Goal: Task Accomplishment & Management: Manage account settings

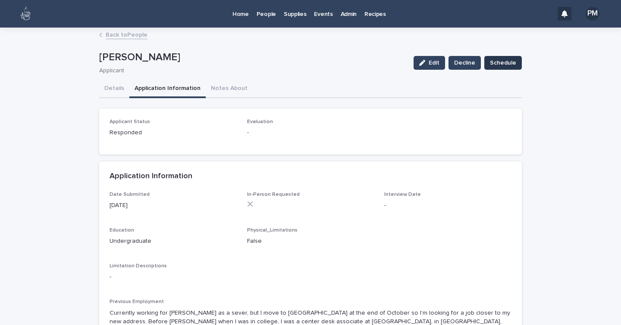
click at [504, 63] on span "Schedule" at bounding box center [503, 63] width 26 height 9
click at [117, 34] on link "Back to People" at bounding box center [127, 34] width 42 height 10
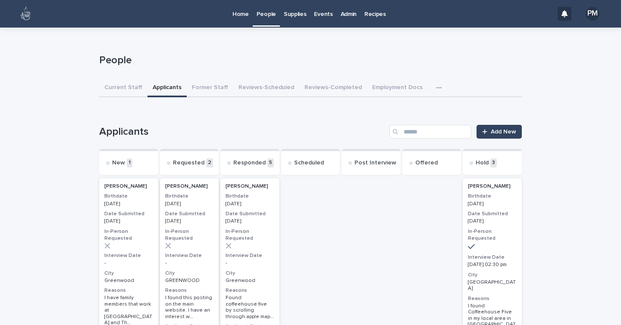
click at [250, 243] on div at bounding box center [249, 246] width 49 height 6
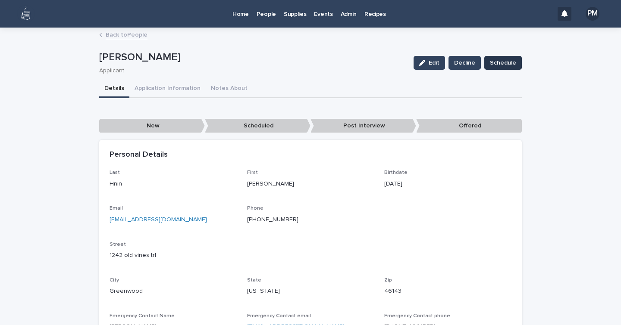
click at [502, 65] on span "Schedule" at bounding box center [503, 63] width 26 height 9
click at [265, 12] on p "People" at bounding box center [265, 9] width 19 height 18
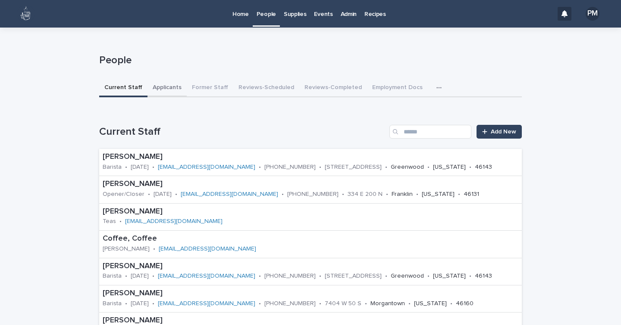
click at [166, 86] on button "Applicants" at bounding box center [166, 88] width 39 height 18
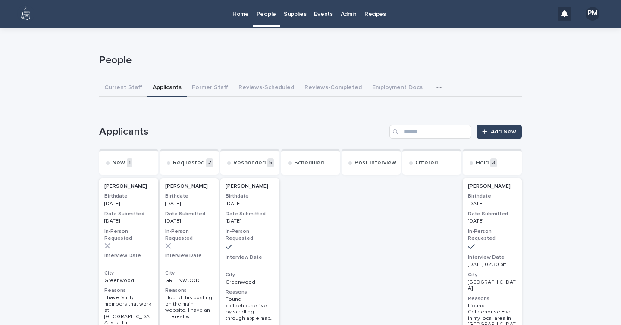
click at [263, 243] on div at bounding box center [249, 247] width 49 height 8
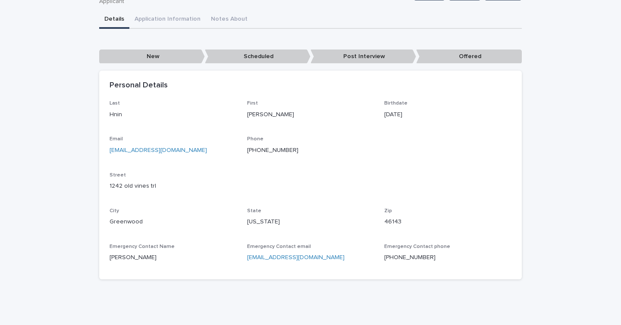
scroll to position [73, 0]
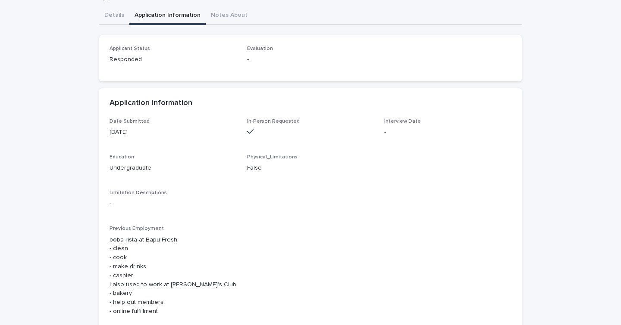
scroll to position [201, 0]
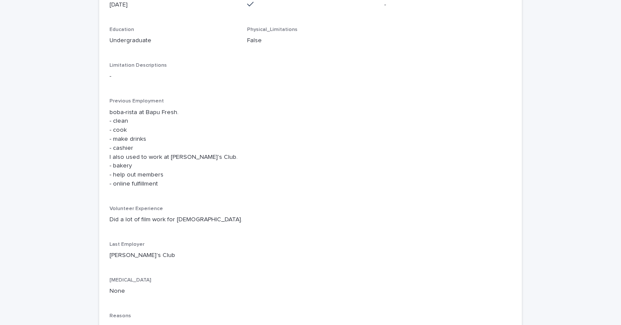
click at [156, 16] on div "[PERSON_NAME] Edit Decline Schedule [PERSON_NAME] Applicant Edit Decline Schedu…" at bounding box center [310, 119] width 422 height 582
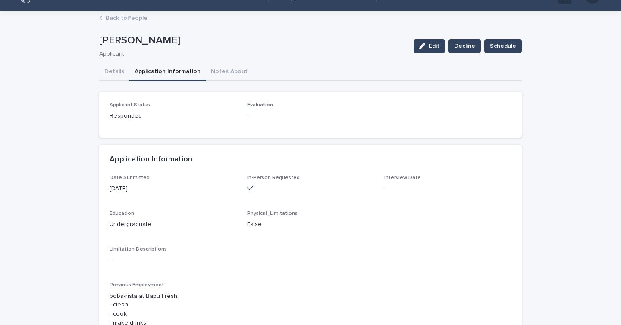
scroll to position [19, 0]
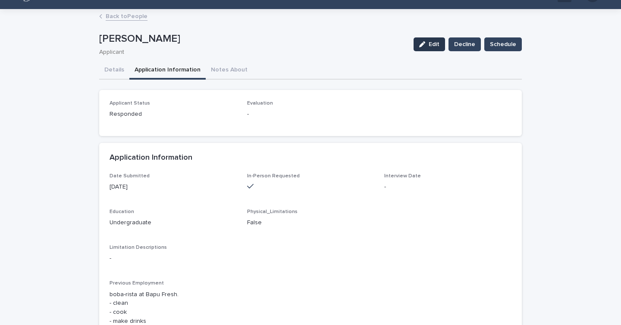
click at [427, 41] on button "Edit" at bounding box center [428, 44] width 31 height 14
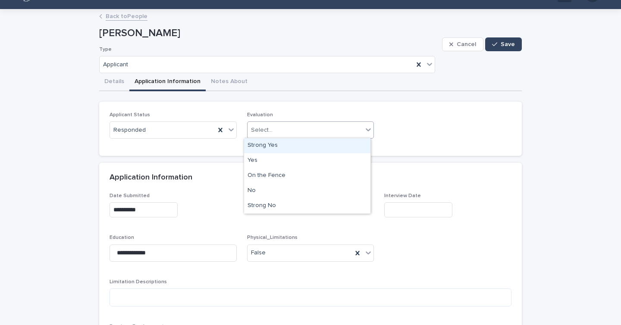
click at [358, 131] on div "Select..." at bounding box center [304, 130] width 115 height 14
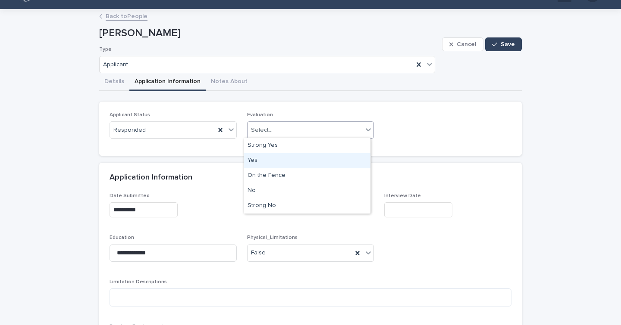
click at [255, 161] on div "Yes" at bounding box center [307, 160] width 126 height 15
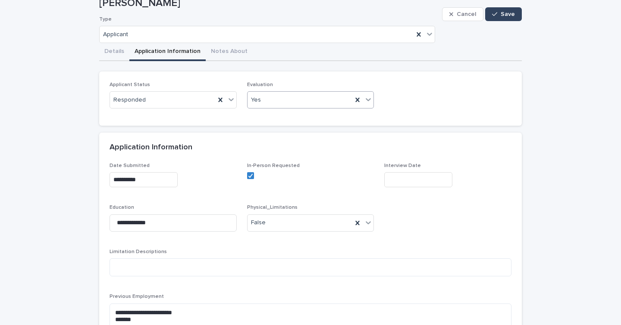
scroll to position [0, 0]
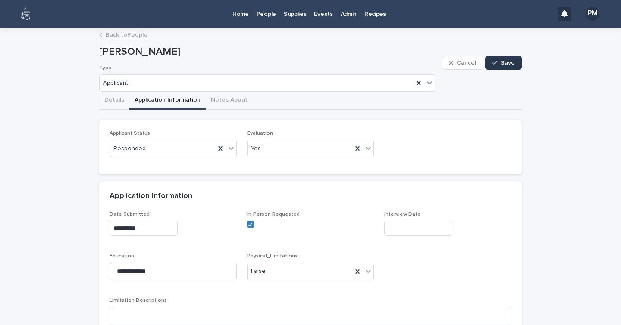
click at [492, 63] on icon "button" at bounding box center [494, 63] width 5 height 4
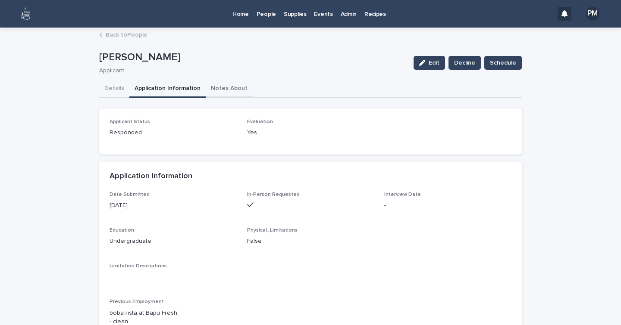
click at [212, 88] on button "Notes About" at bounding box center [229, 89] width 47 height 18
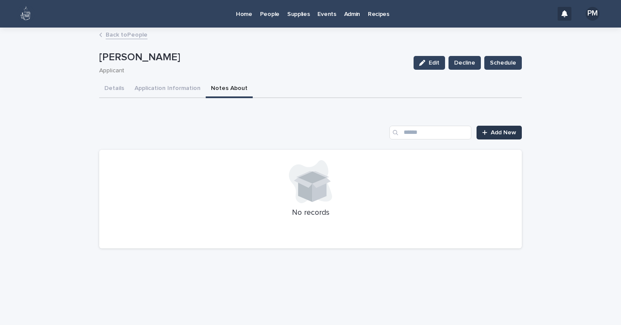
click at [504, 136] on link "Add New" at bounding box center [498, 133] width 45 height 14
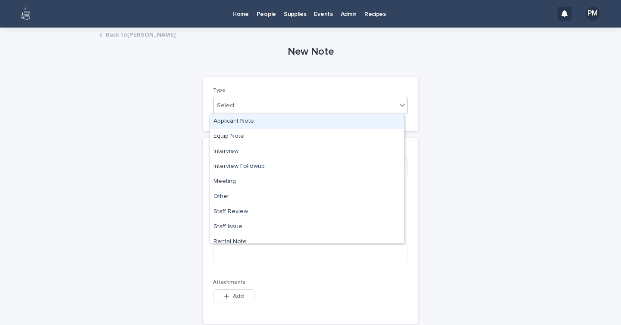
click at [237, 106] on div "Select..." at bounding box center [304, 106] width 183 height 14
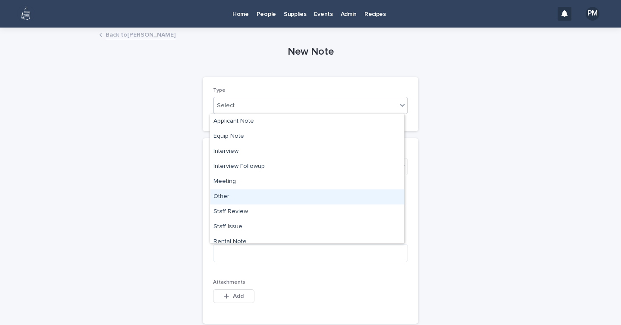
click at [224, 197] on div "Other" at bounding box center [307, 197] width 194 height 15
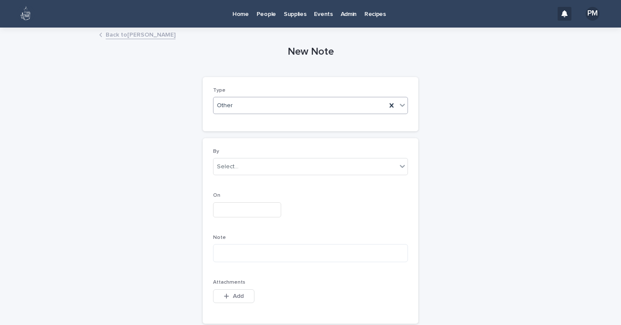
click at [224, 157] on div "By Select..." at bounding box center [310, 166] width 195 height 34
click at [227, 162] on div "Select..." at bounding box center [228, 166] width 22 height 9
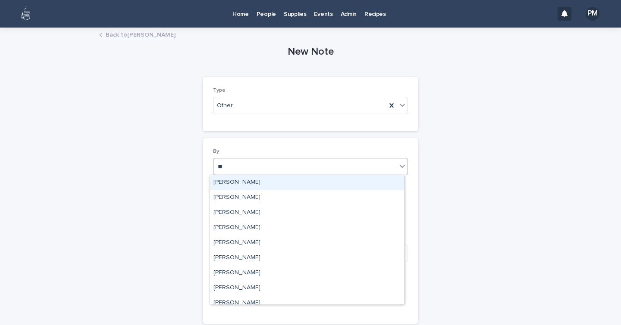
type input "***"
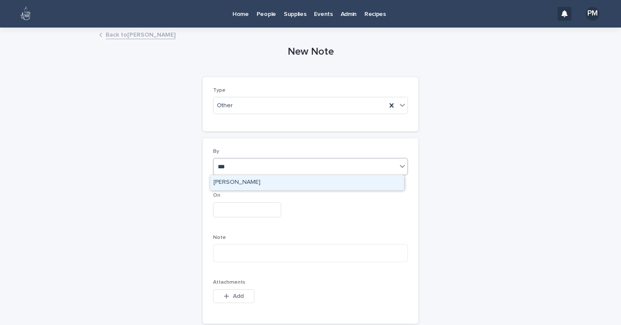
click at [238, 184] on div "[PERSON_NAME]" at bounding box center [307, 182] width 194 height 15
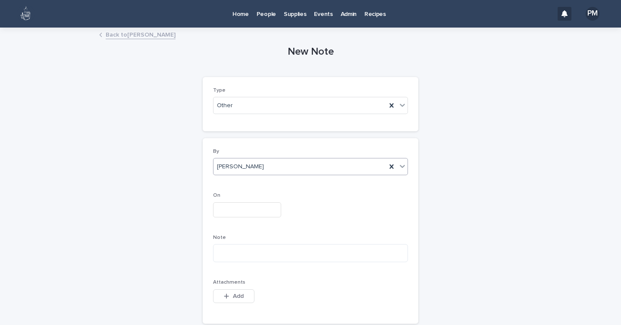
click at [238, 210] on input "text" at bounding box center [247, 210] width 68 height 15
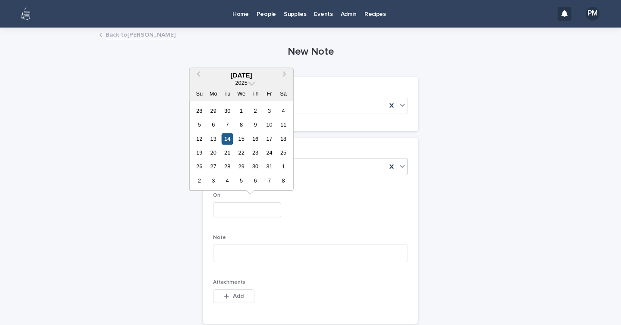
click at [227, 137] on div "14" at bounding box center [227, 139] width 12 height 12
type input "**********"
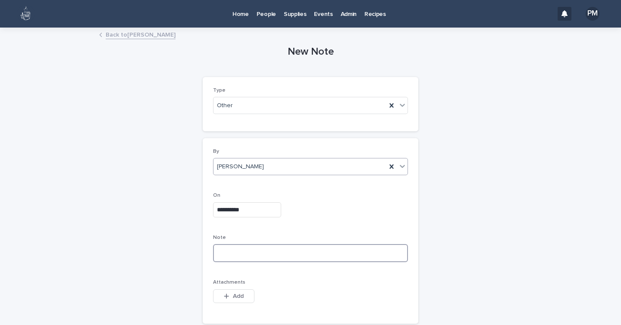
click at [250, 257] on textarea at bounding box center [310, 253] width 195 height 18
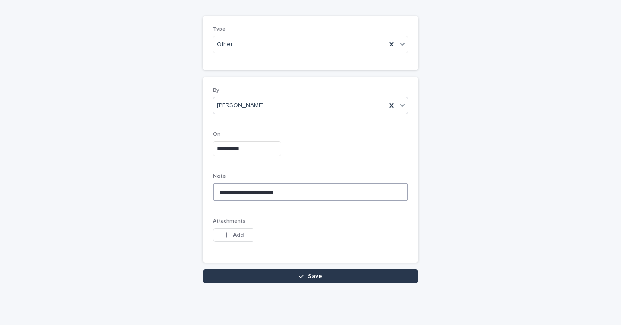
type textarea "**********"
click at [387, 276] on button "Save" at bounding box center [310, 277] width 215 height 14
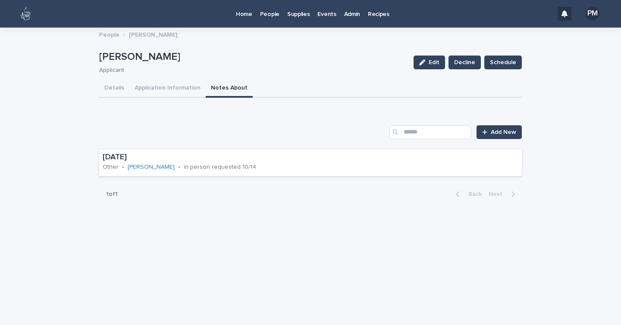
click at [270, 12] on p "People" at bounding box center [269, 9] width 19 height 18
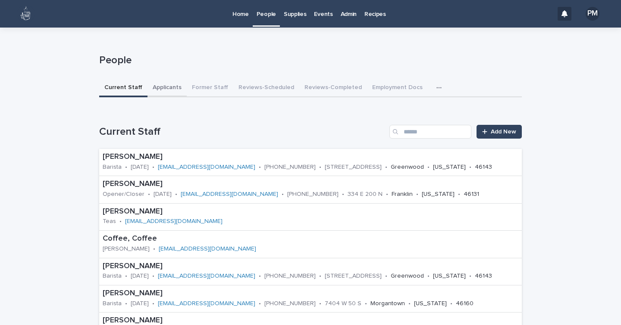
click at [154, 87] on button "Applicants" at bounding box center [166, 88] width 39 height 18
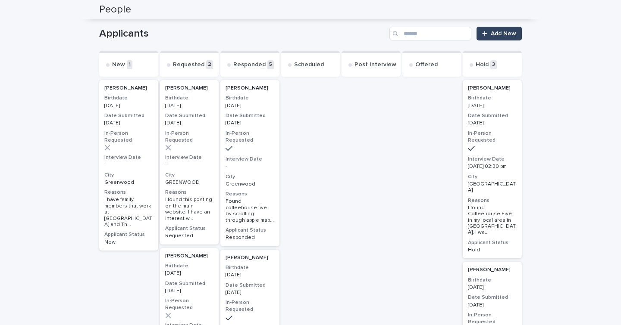
scroll to position [144, 0]
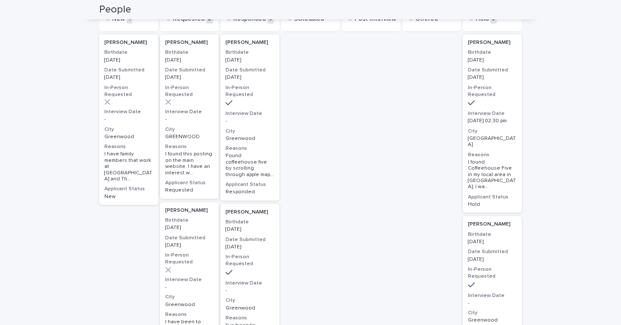
click at [260, 276] on div "[PERSON_NAME] Birthdate [DEMOGRAPHIC_DATA] Date Submitted [DATE] In-Person Requ…" at bounding box center [249, 287] width 59 height 166
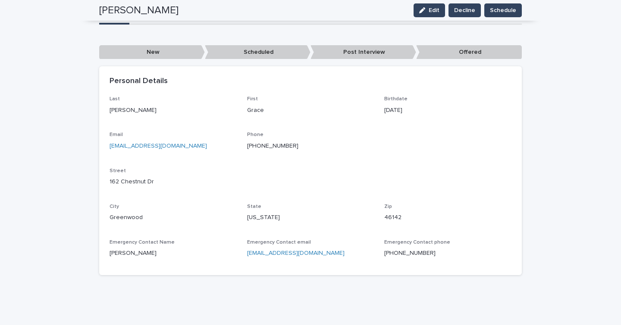
scroll to position [15, 0]
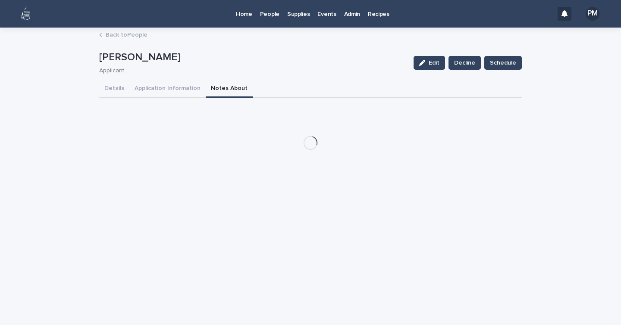
click at [220, 73] on div "[PERSON_NAME] Edit Decline Schedule [PERSON_NAME] Applicant Edit Decline Schedu…" at bounding box center [310, 92] width 422 height 128
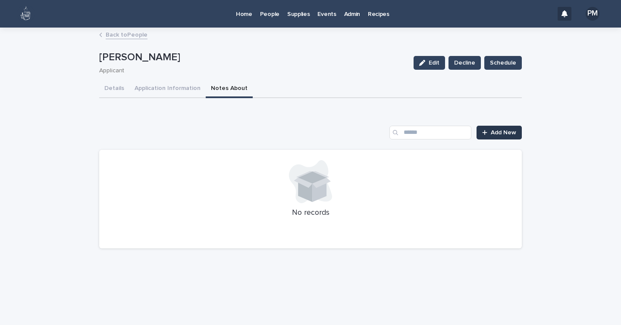
click at [514, 134] on span "Add New" at bounding box center [502, 133] width 25 height 6
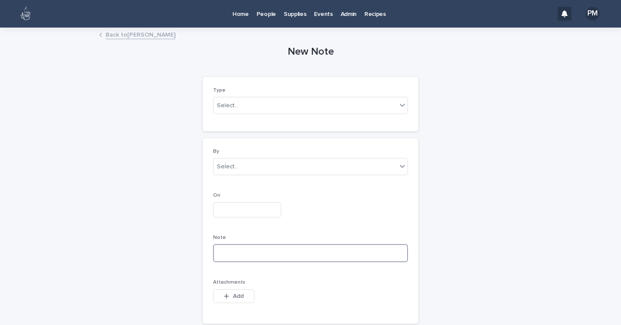
click at [273, 257] on textarea at bounding box center [310, 253] width 195 height 18
type textarea "**********"
click at [256, 111] on div "Select..." at bounding box center [304, 106] width 183 height 14
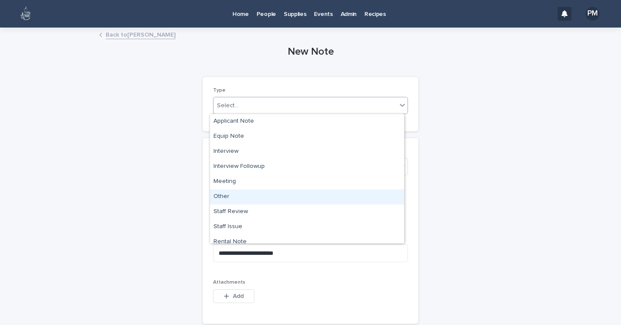
click at [230, 196] on div "Other" at bounding box center [307, 197] width 194 height 15
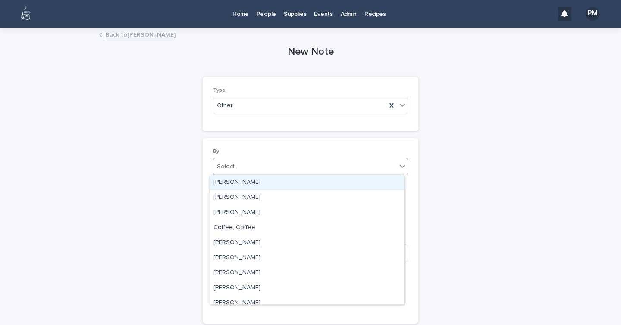
click at [243, 168] on div "Select..." at bounding box center [304, 167] width 183 height 14
type input "**"
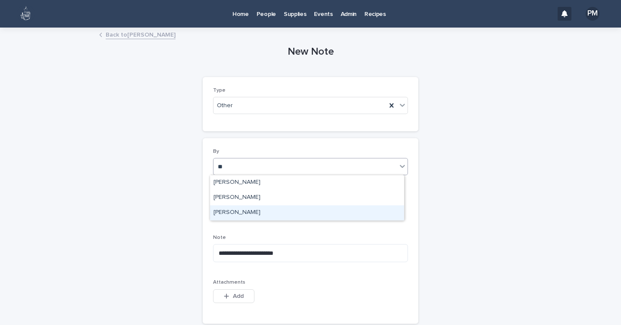
click at [246, 211] on div "[PERSON_NAME]" at bounding box center [307, 213] width 194 height 15
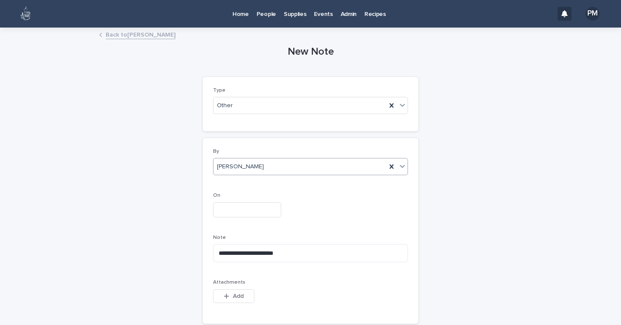
click at [237, 212] on input "text" at bounding box center [247, 210] width 68 height 15
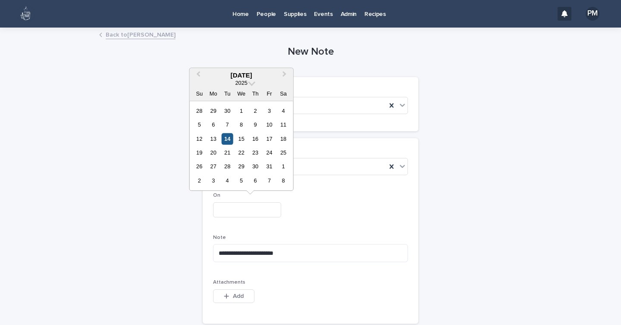
click at [228, 143] on div "14" at bounding box center [227, 139] width 12 height 12
type input "**********"
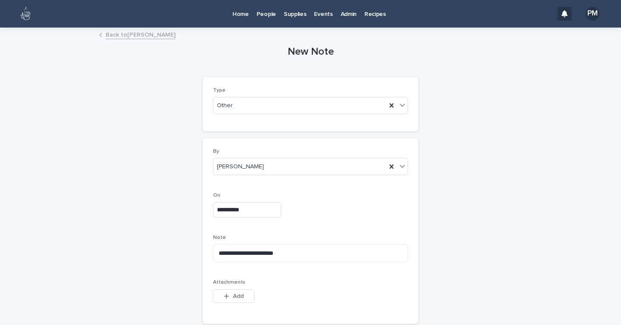
scroll to position [61, 0]
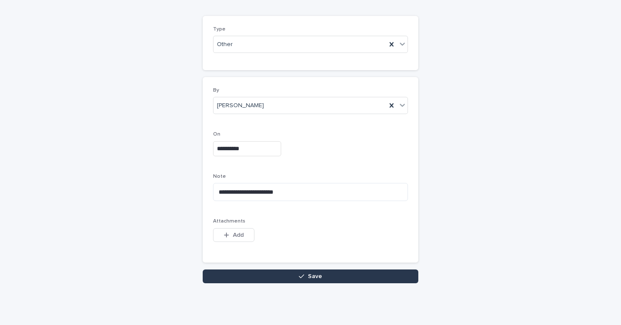
click at [344, 278] on button "Save" at bounding box center [310, 277] width 215 height 14
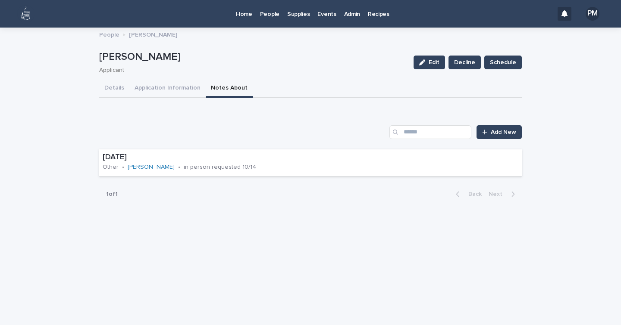
click at [271, 12] on p "People" at bounding box center [269, 9] width 19 height 18
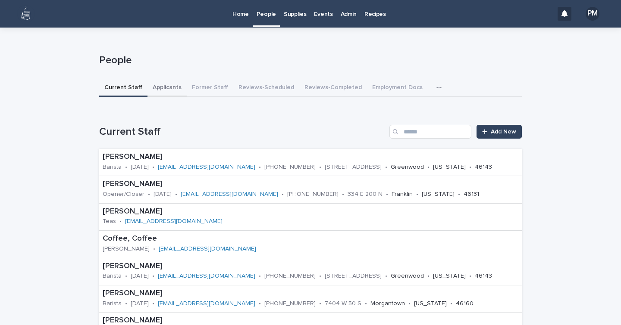
click at [166, 88] on button "Applicants" at bounding box center [166, 88] width 39 height 18
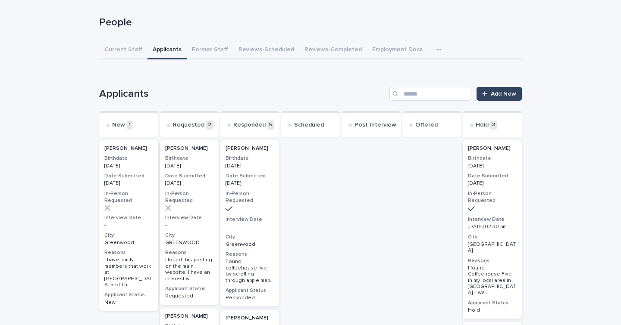
scroll to position [41, 0]
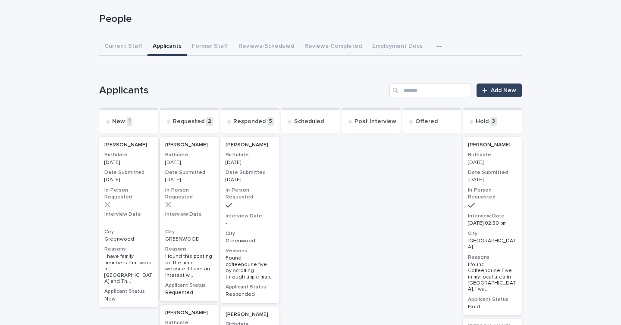
click at [137, 202] on div at bounding box center [128, 205] width 49 height 6
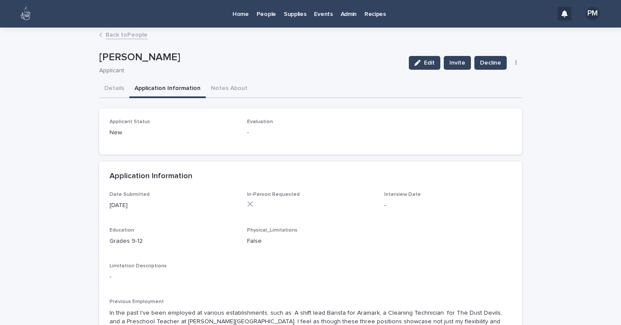
click at [172, 82] on button "Application Information" at bounding box center [167, 89] width 76 height 18
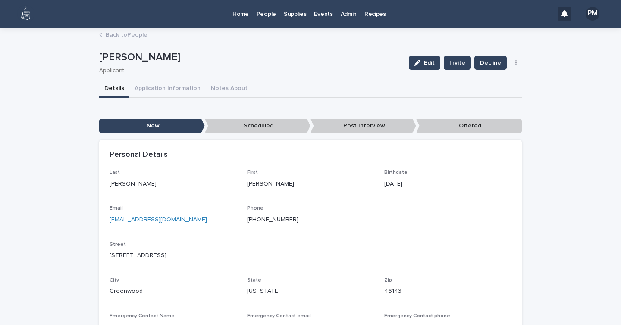
click at [113, 88] on button "Details" at bounding box center [114, 89] width 30 height 18
click at [451, 64] on span "Invite" at bounding box center [457, 63] width 16 height 9
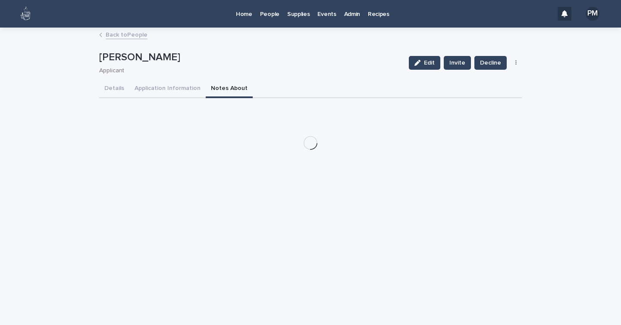
click at [215, 89] on button "Notes About" at bounding box center [229, 89] width 47 height 18
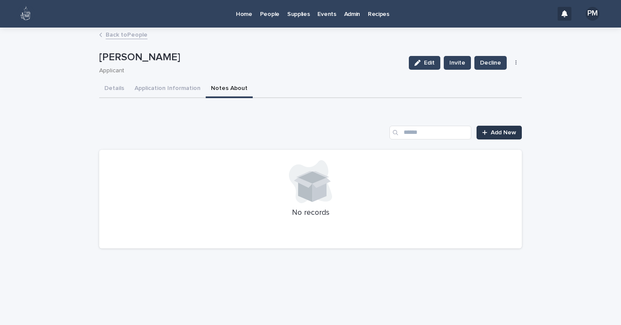
click at [486, 131] on icon at bounding box center [484, 133] width 5 height 6
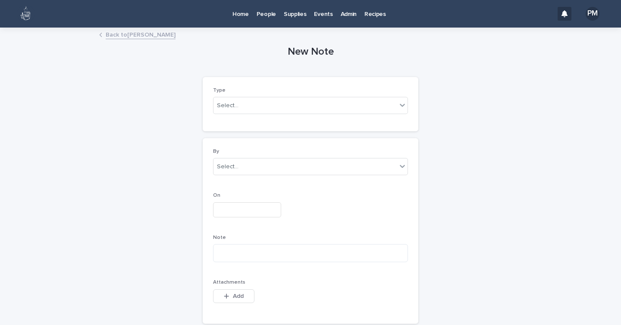
click at [265, 16] on p "People" at bounding box center [265, 9] width 19 height 18
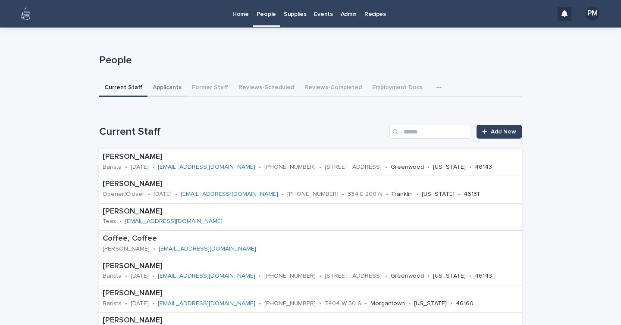
click at [168, 85] on button "Applicants" at bounding box center [166, 88] width 39 height 18
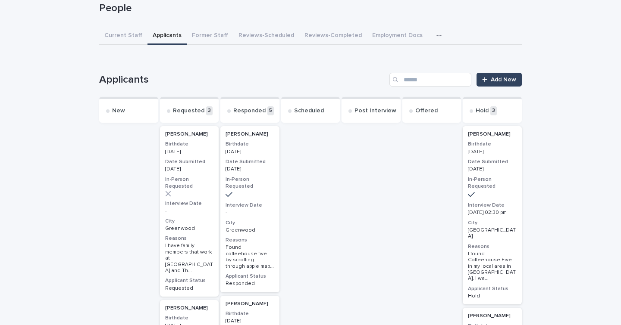
scroll to position [53, 0]
click at [197, 218] on h3 "City" at bounding box center [189, 221] width 49 height 7
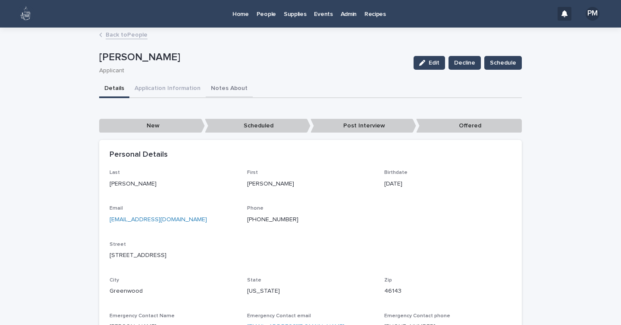
click at [218, 87] on button "Notes About" at bounding box center [229, 89] width 47 height 18
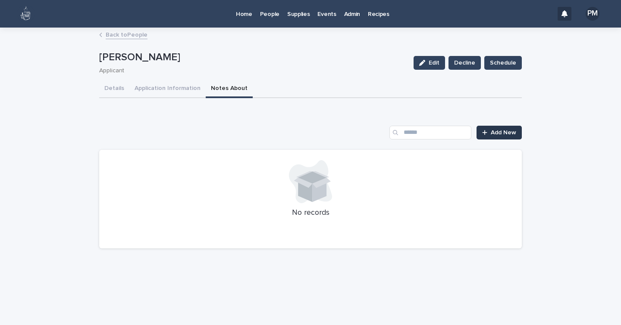
click at [491, 135] on span "Add New" at bounding box center [502, 133] width 25 height 6
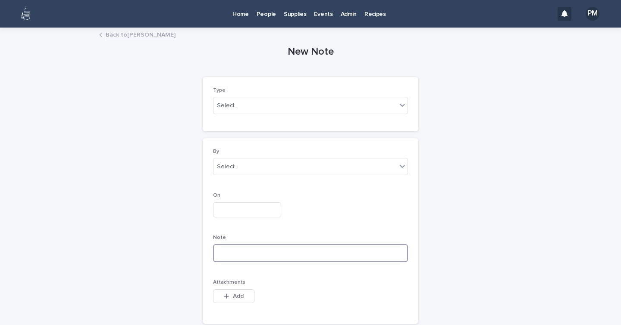
click at [301, 250] on textarea at bounding box center [310, 253] width 195 height 18
type textarea "**********"
click at [222, 212] on input "text" at bounding box center [247, 210] width 68 height 15
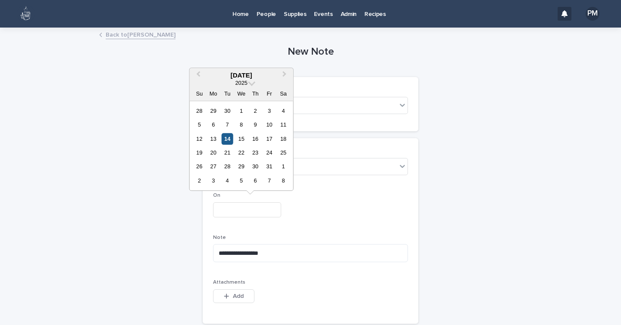
click at [223, 140] on div "14" at bounding box center [227, 139] width 12 height 12
type input "**********"
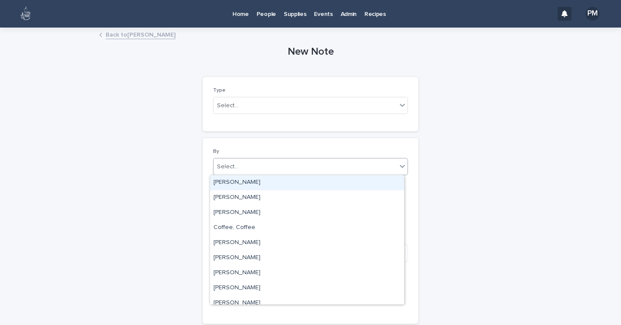
click at [223, 168] on div "Select..." at bounding box center [228, 166] width 22 height 9
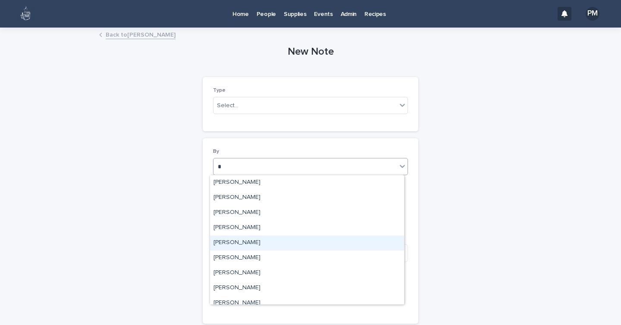
type input "**"
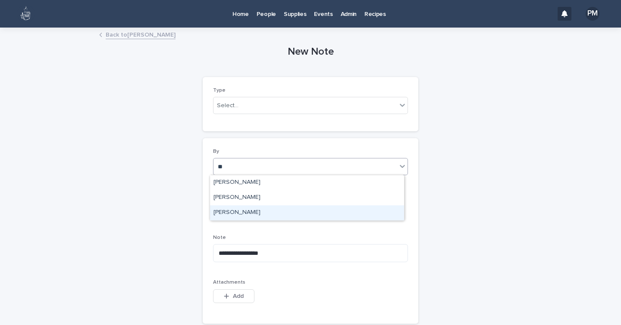
click at [234, 213] on div "[PERSON_NAME]" at bounding box center [307, 213] width 194 height 15
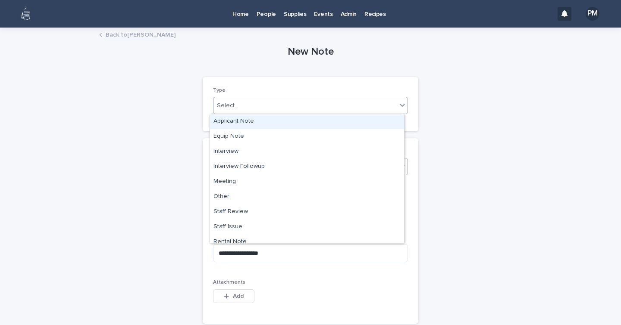
click at [229, 108] on div "Select..." at bounding box center [228, 105] width 22 height 9
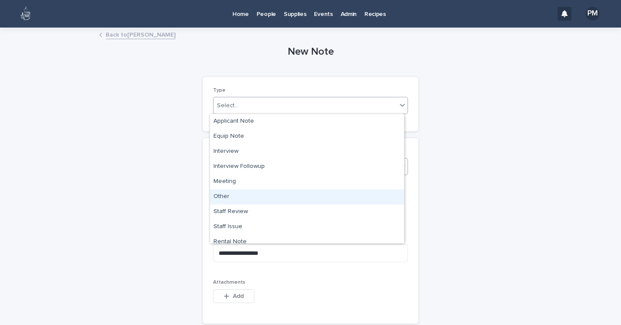
click at [223, 195] on div "Other" at bounding box center [307, 197] width 194 height 15
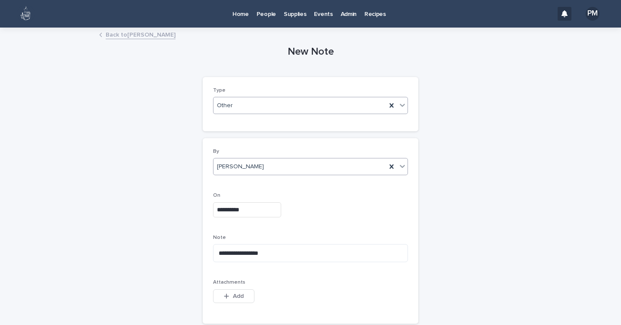
scroll to position [61, 0]
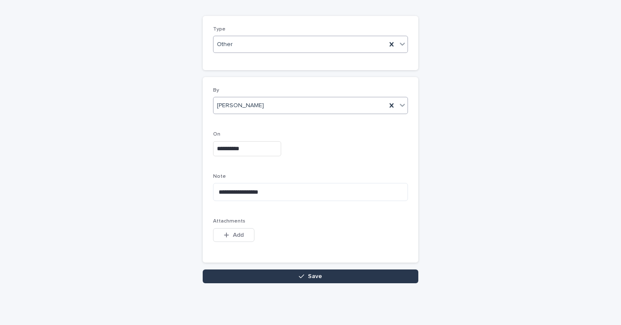
click at [339, 276] on button "Save" at bounding box center [310, 277] width 215 height 14
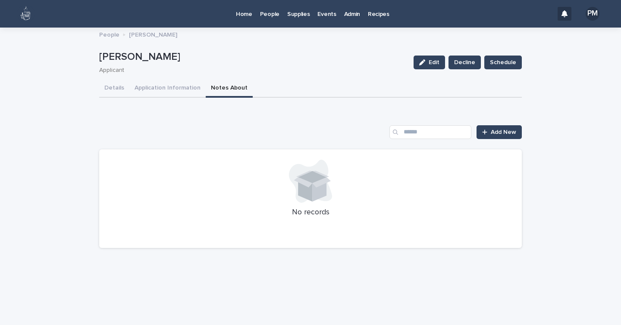
click at [273, 16] on p "People" at bounding box center [269, 9] width 19 height 18
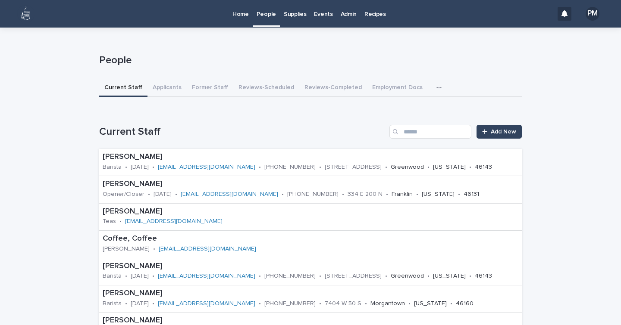
click at [157, 90] on button "Applicants" at bounding box center [166, 88] width 39 height 18
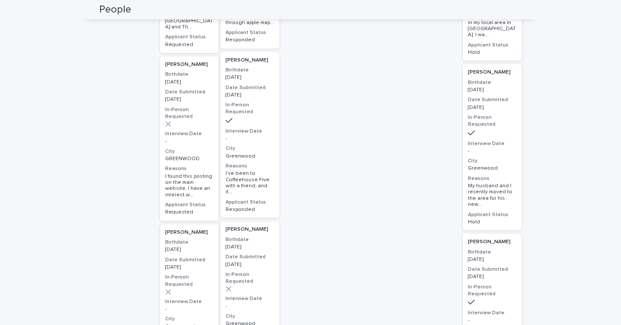
scroll to position [296, 0]
click at [255, 224] on h2 "[PERSON_NAME]" at bounding box center [250, 229] width 54 height 11
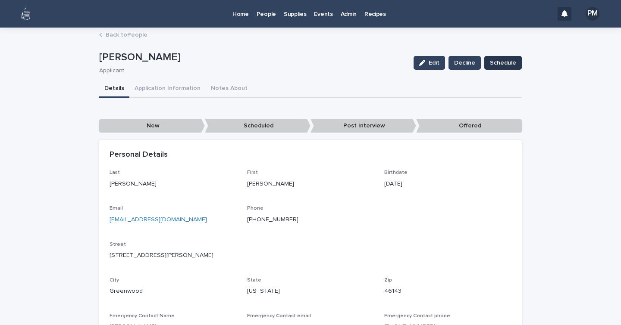
click at [496, 63] on span "Schedule" at bounding box center [503, 63] width 26 height 9
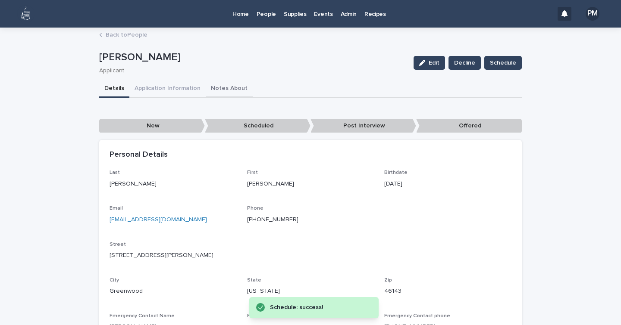
click at [213, 83] on button "Notes About" at bounding box center [229, 89] width 47 height 18
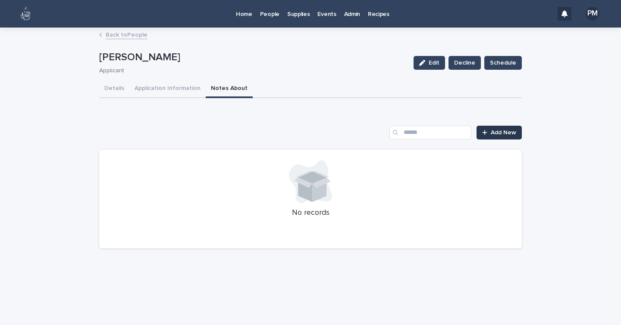
click at [507, 130] on span "Add New" at bounding box center [502, 133] width 25 height 6
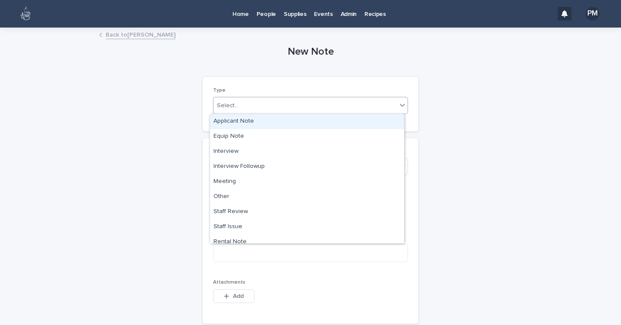
click at [259, 103] on div "Select..." at bounding box center [304, 106] width 183 height 14
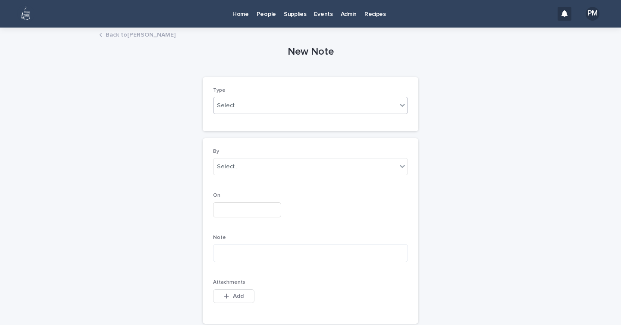
click at [259, 103] on div "Select..." at bounding box center [304, 106] width 183 height 14
click at [221, 106] on div "Select..." at bounding box center [228, 105] width 22 height 9
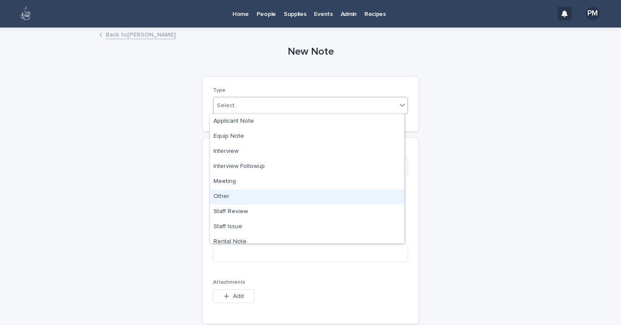
click at [229, 197] on div "Other" at bounding box center [307, 197] width 194 height 15
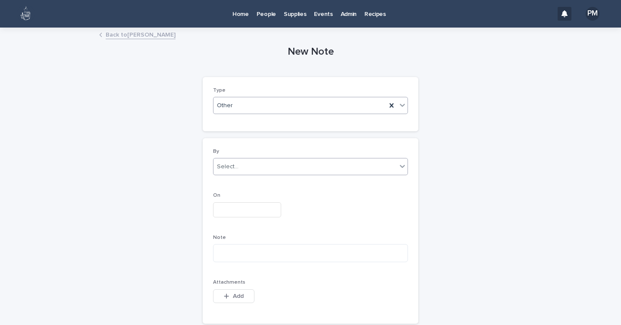
click at [238, 161] on div "Select..." at bounding box center [304, 167] width 183 height 14
click at [238, 161] on div "Select... *" at bounding box center [304, 167] width 183 height 14
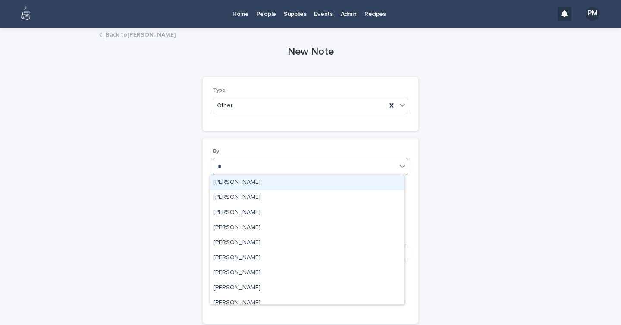
type input "**"
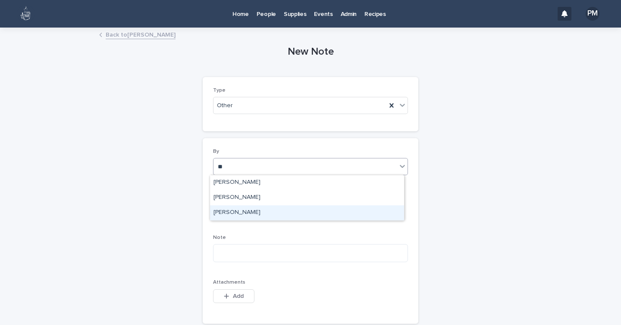
click at [253, 211] on div "[PERSON_NAME]" at bounding box center [307, 213] width 194 height 15
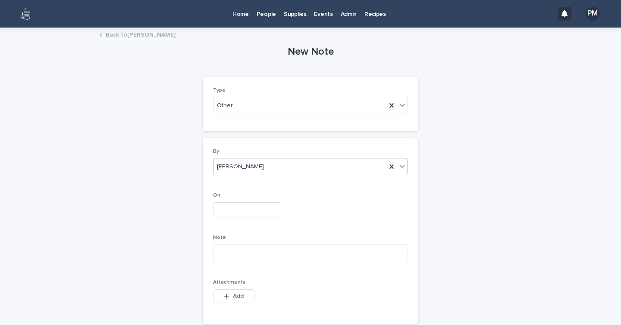
click at [234, 211] on input "text" at bounding box center [247, 210] width 68 height 15
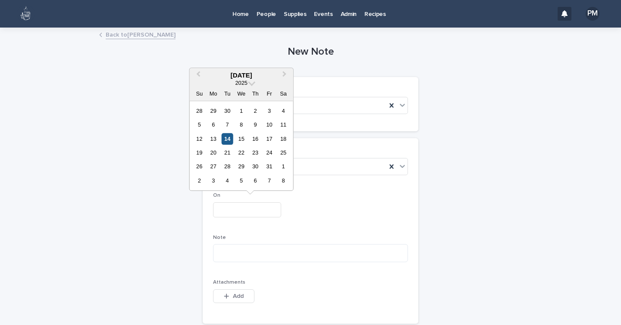
click at [227, 140] on div "14" at bounding box center [227, 139] width 12 height 12
type input "**********"
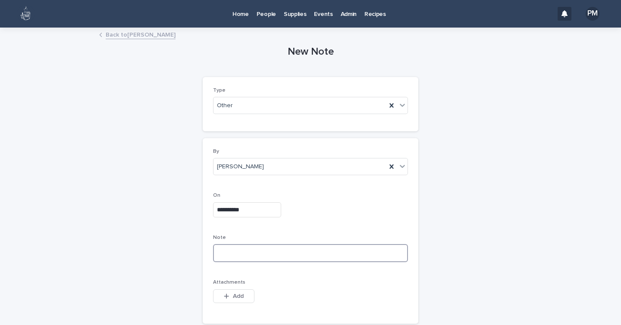
click at [250, 254] on textarea at bounding box center [310, 253] width 195 height 18
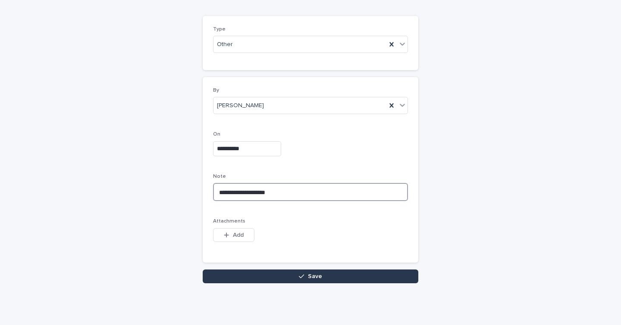
type textarea "**********"
click at [264, 276] on button "Save" at bounding box center [310, 277] width 215 height 14
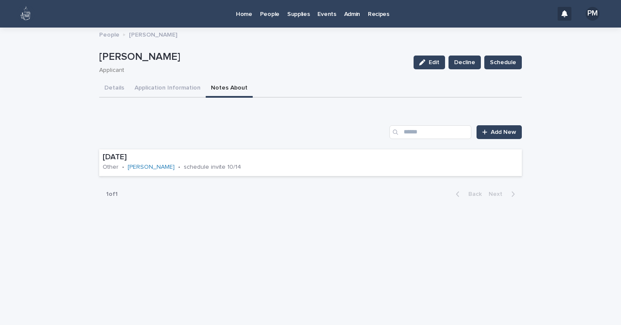
click at [268, 18] on link "People" at bounding box center [269, 13] width 27 height 27
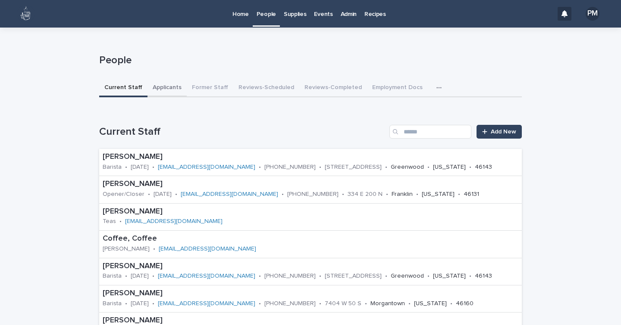
drag, startPoint x: 248, startPoint y: 181, endPoint x: 165, endPoint y: 87, distance: 125.1
click at [165, 87] on button "Applicants" at bounding box center [166, 88] width 39 height 18
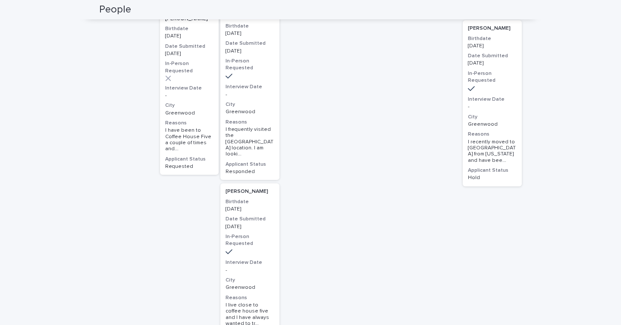
scroll to position [510, 0]
click at [259, 259] on h3 "Interview Date" at bounding box center [249, 262] width 49 height 7
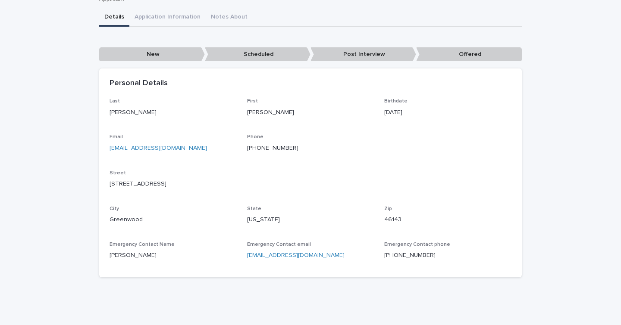
scroll to position [73, 0]
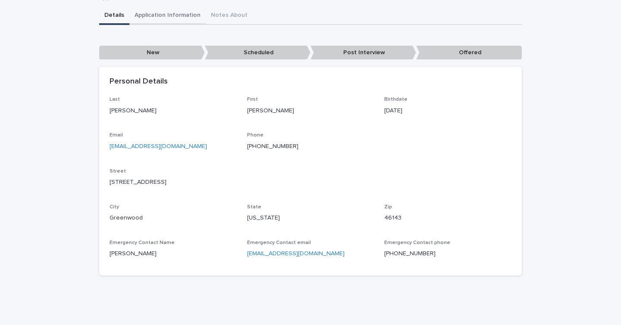
click at [152, 16] on div "**********" at bounding box center [310, 145] width 422 height 276
